Goal: Check status

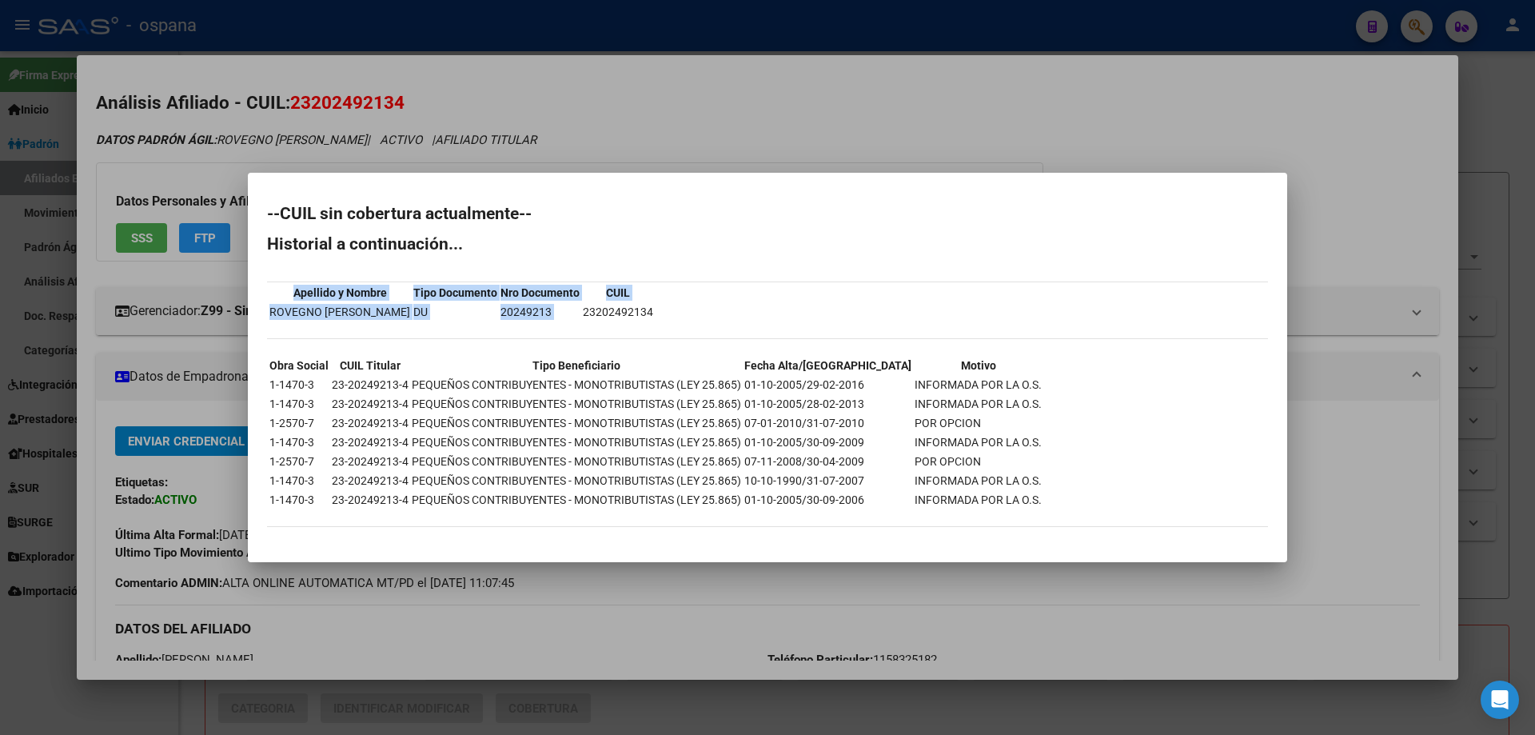
scroll to position [82, 0]
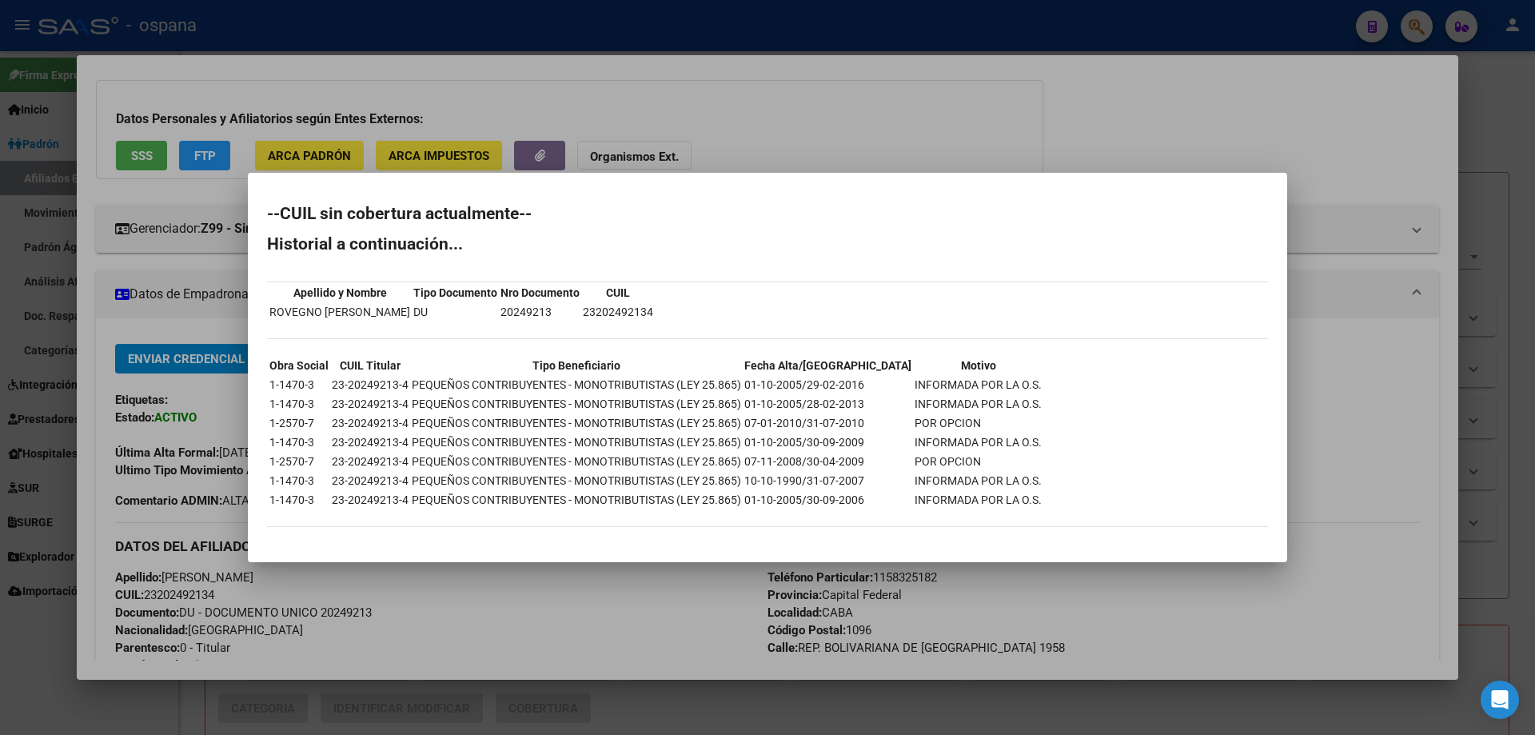
click at [22, 298] on div at bounding box center [767, 367] width 1535 height 735
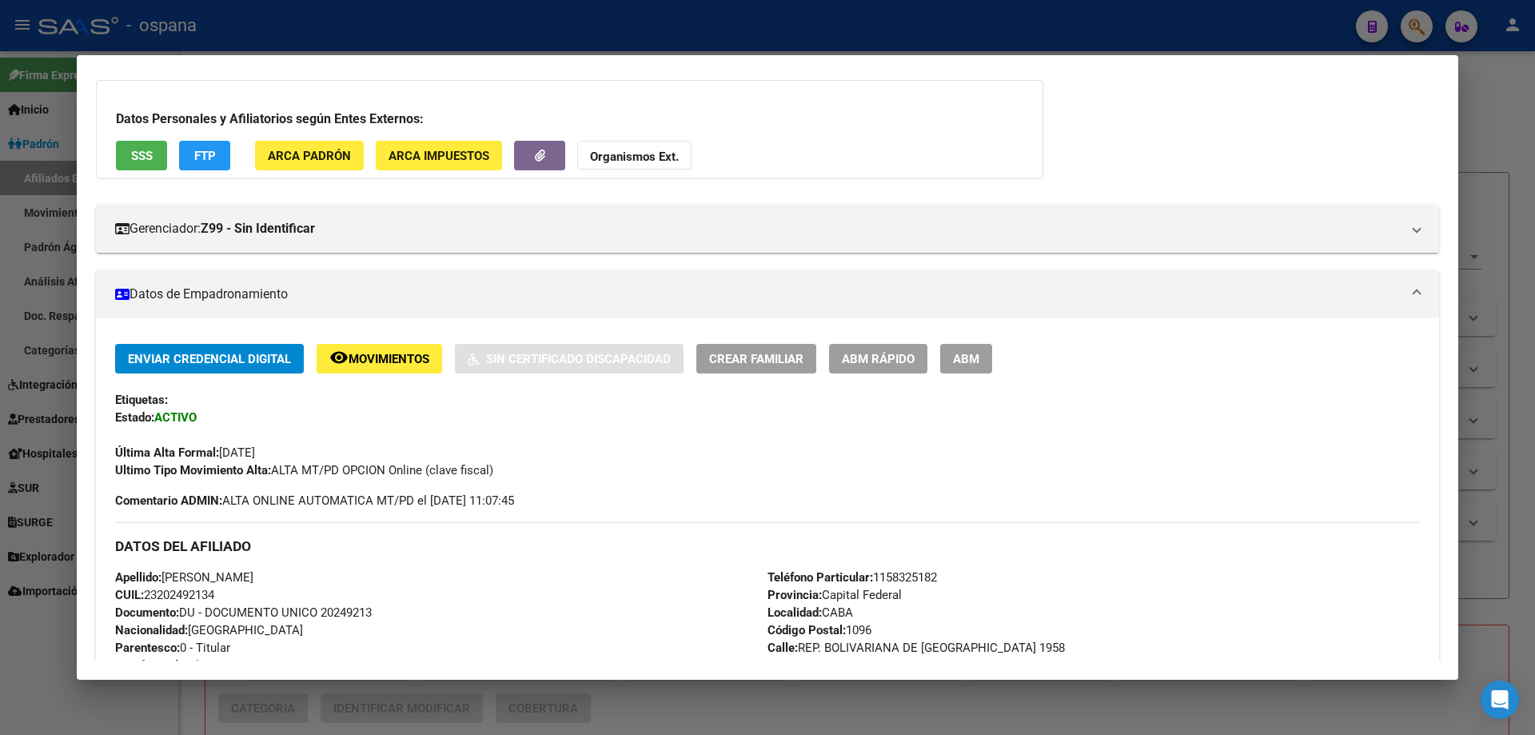
click at [22, 298] on div at bounding box center [767, 367] width 1535 height 735
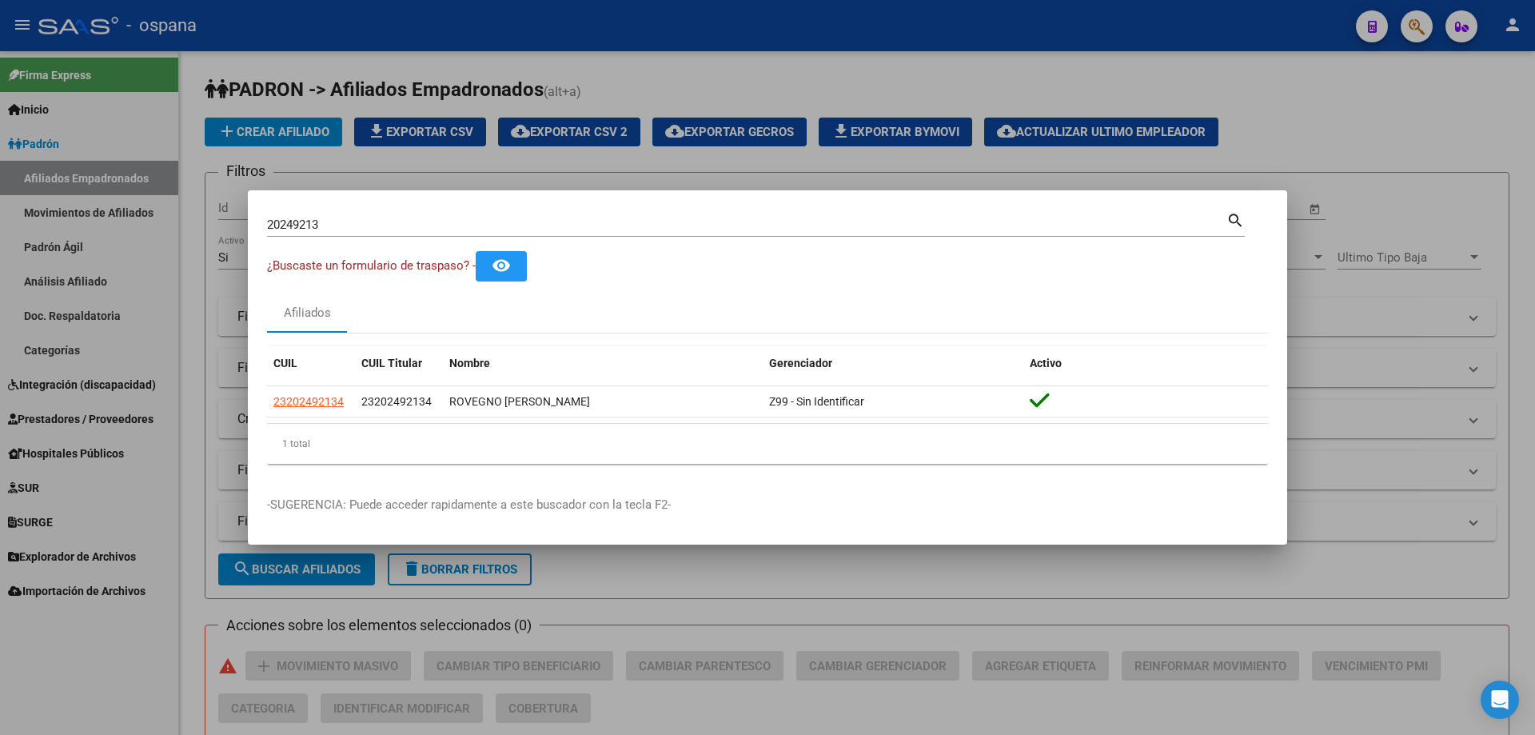
click at [344, 216] on div "20249213 Buscar (apellido, dni, [PERSON_NAME], [PERSON_NAME], cuit, obra social)" at bounding box center [746, 225] width 959 height 24
drag, startPoint x: 341, startPoint y: 225, endPoint x: 61, endPoint y: 198, distance: 282.0
click at [61, 198] on div "20249213 Buscar (apellido, dni, cuil, nro traspaso, cuit, obra social) search ¿…" at bounding box center [767, 367] width 1535 height 735
type input "16235974"
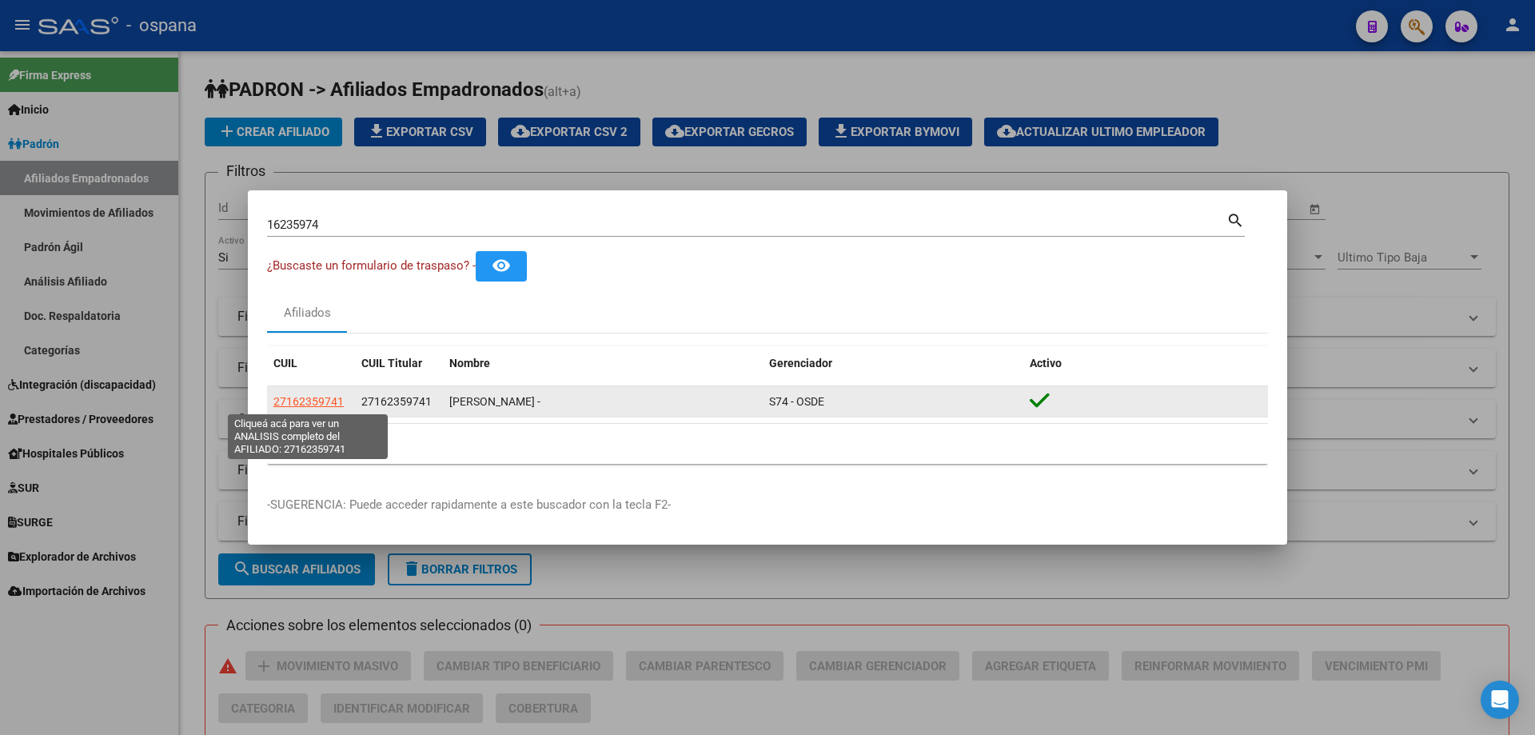
click at [297, 397] on span "27162359741" at bounding box center [308, 401] width 70 height 13
type textarea "27162359741"
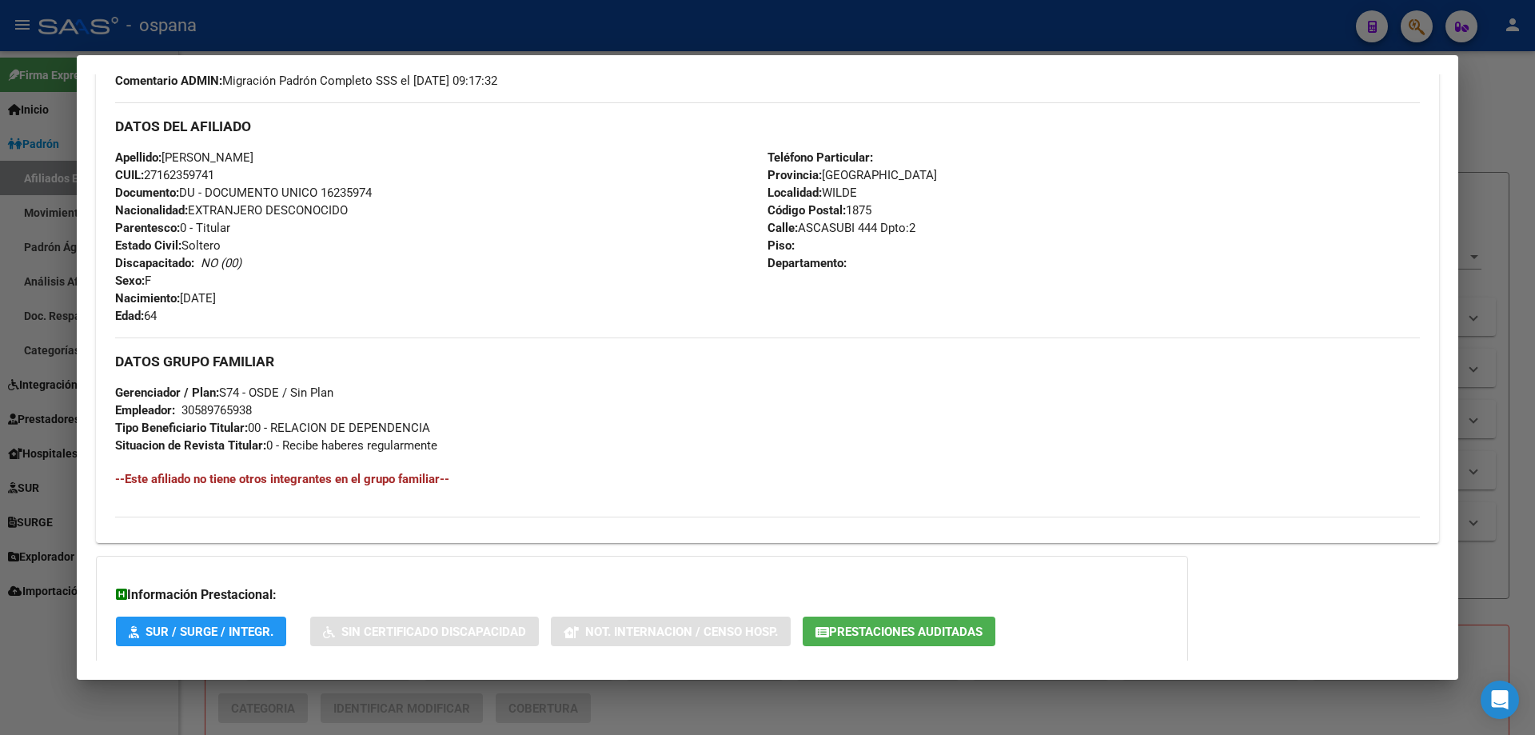
scroll to position [595, 0]
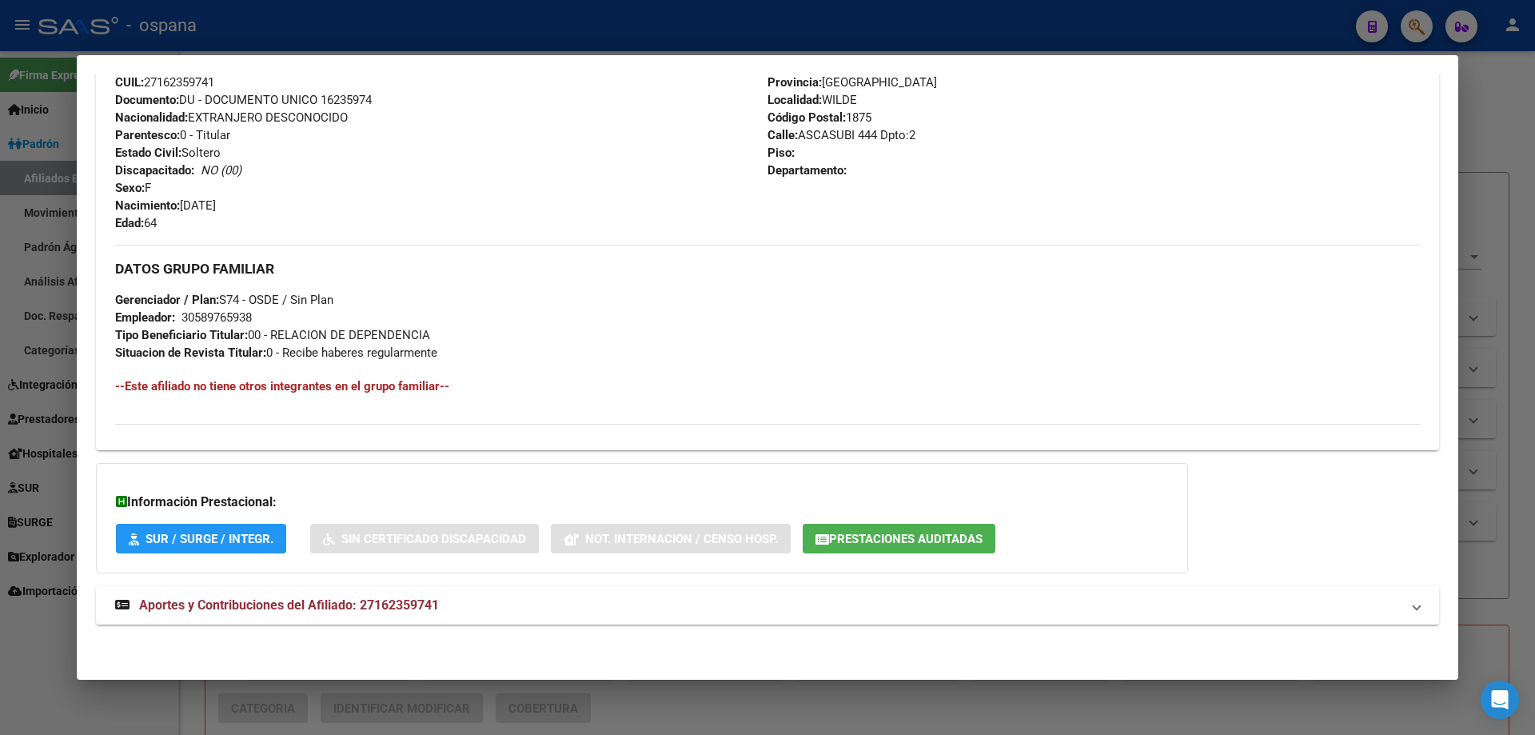
click at [329, 592] on mat-expansion-panel-header "Aportes y Contribuciones del Afiliado: 27162359741" at bounding box center [767, 605] width 1343 height 38
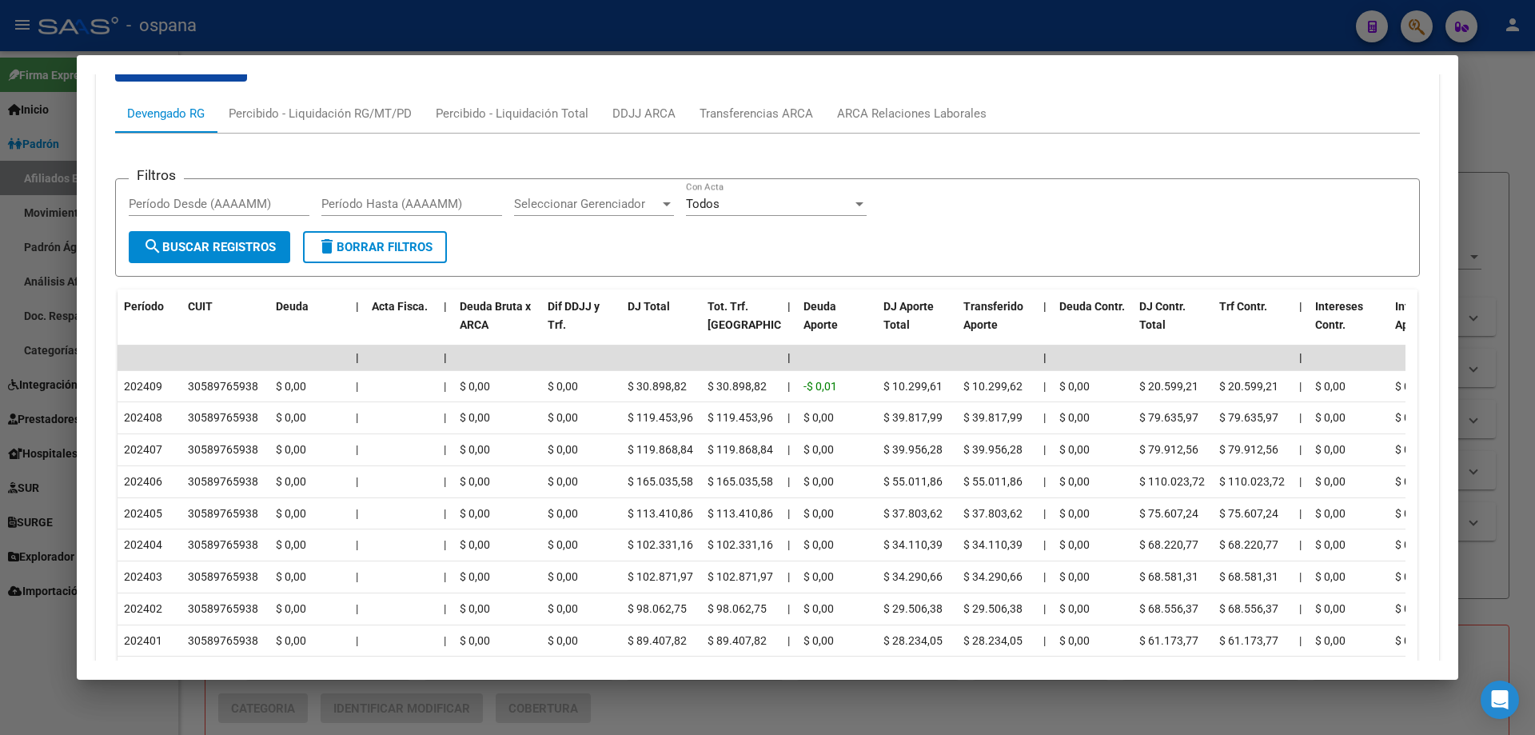
scroll to position [1236, 0]
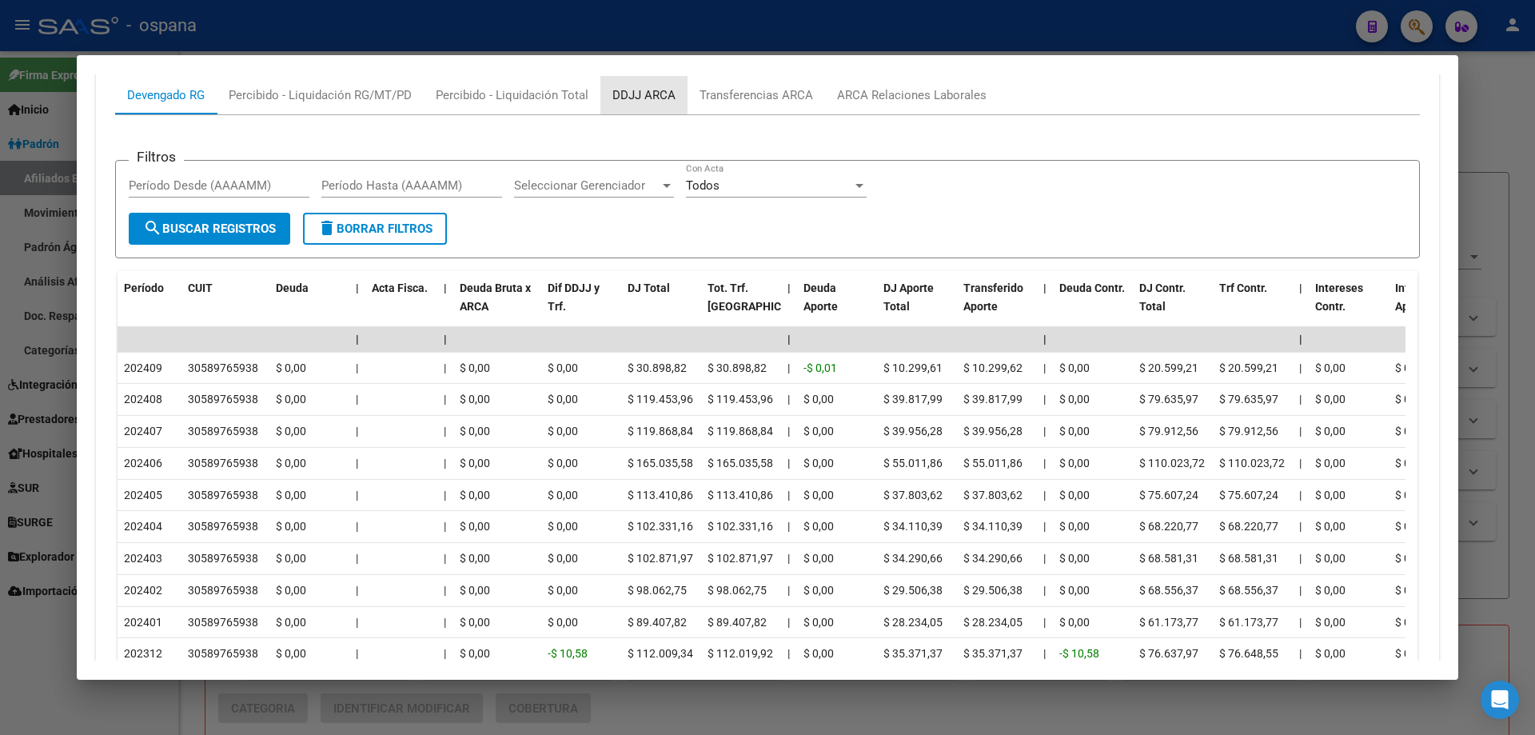
click at [624, 84] on div "DDJJ ARCA" at bounding box center [643, 95] width 87 height 38
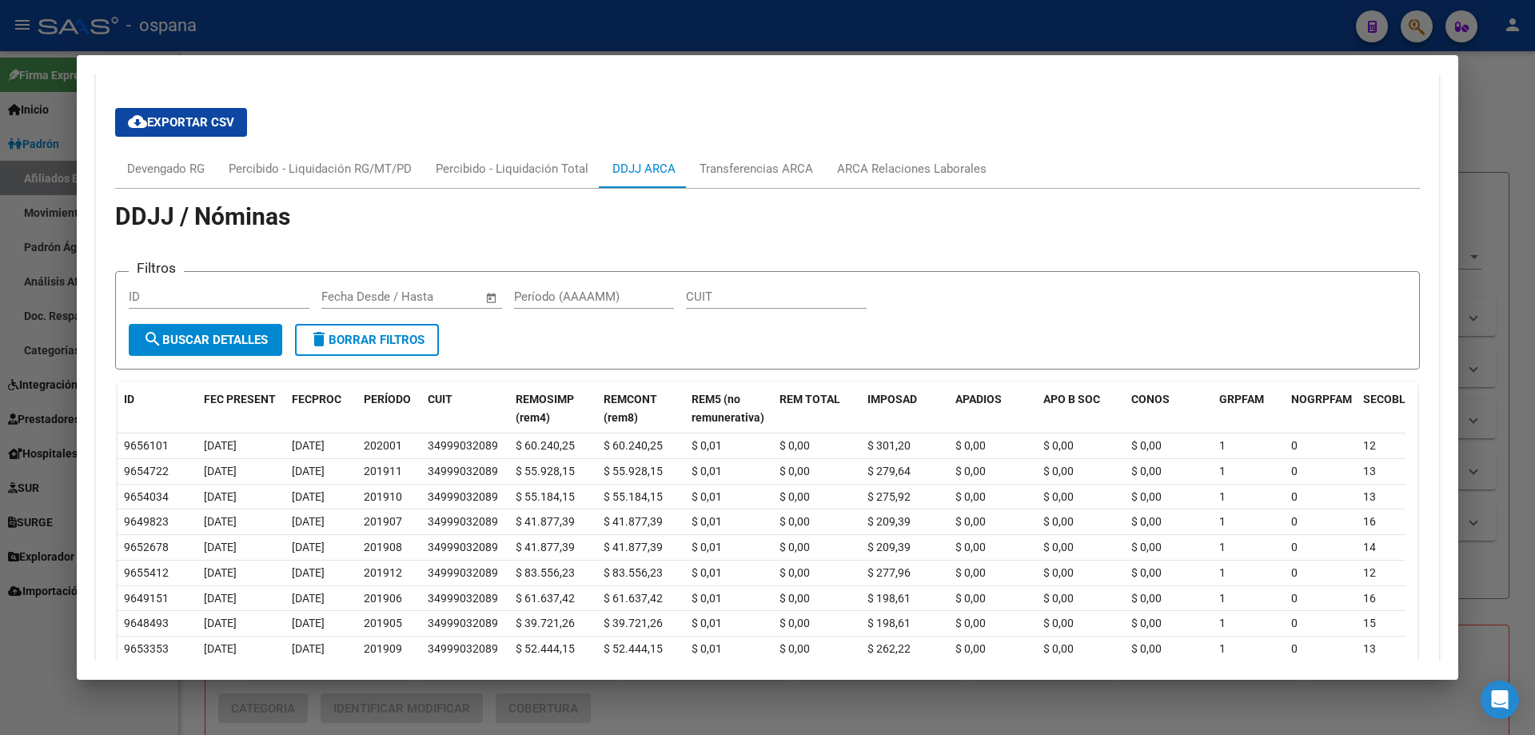
scroll to position [1156, 0]
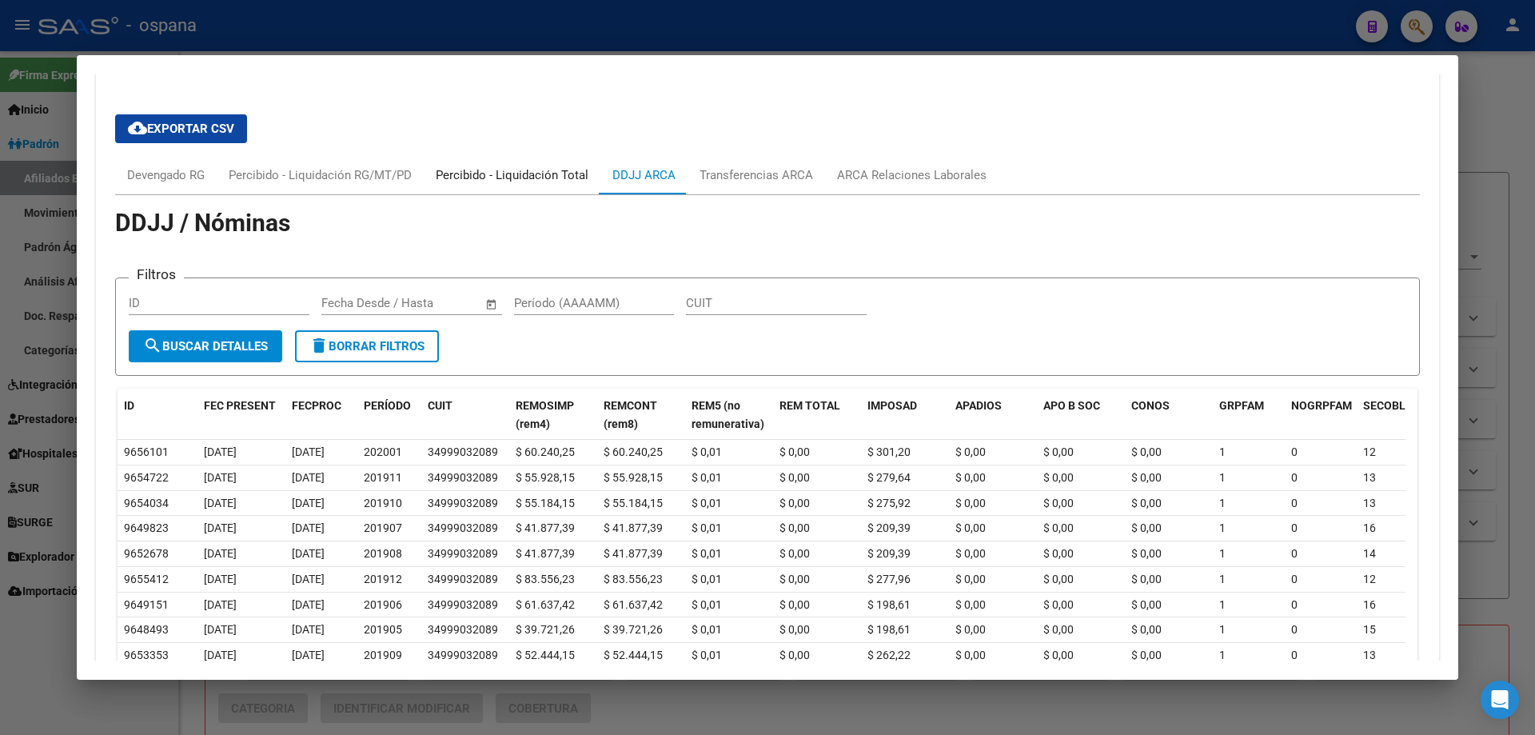
click at [544, 181] on div "Percibido - Liquidación Total" at bounding box center [512, 175] width 153 height 18
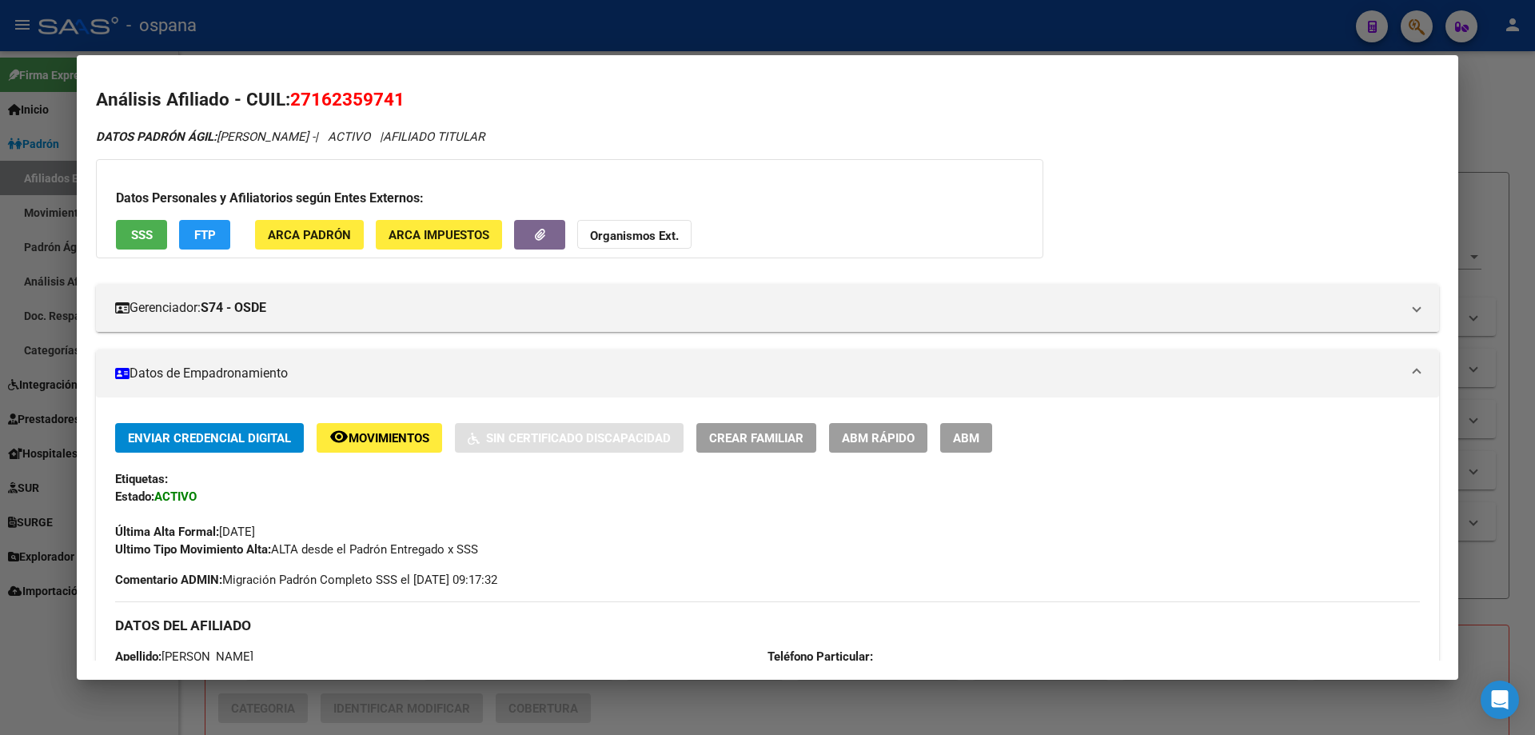
scroll to position [0, 0]
